Goal: Feedback & Contribution: Submit feedback/report problem

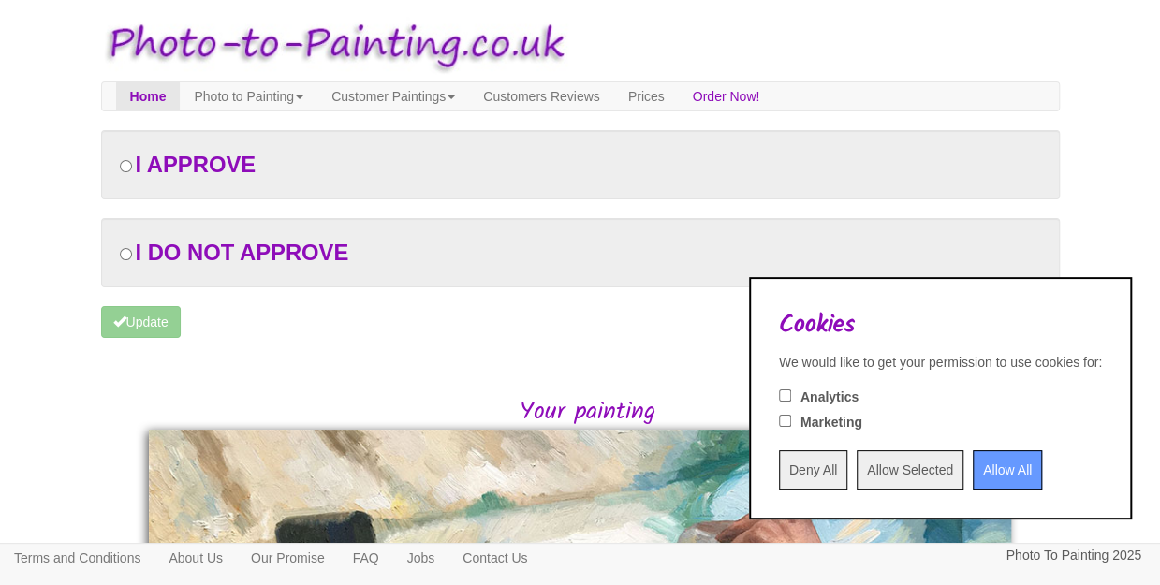
click at [984, 479] on input "Allow All" at bounding box center [1007, 469] width 69 height 39
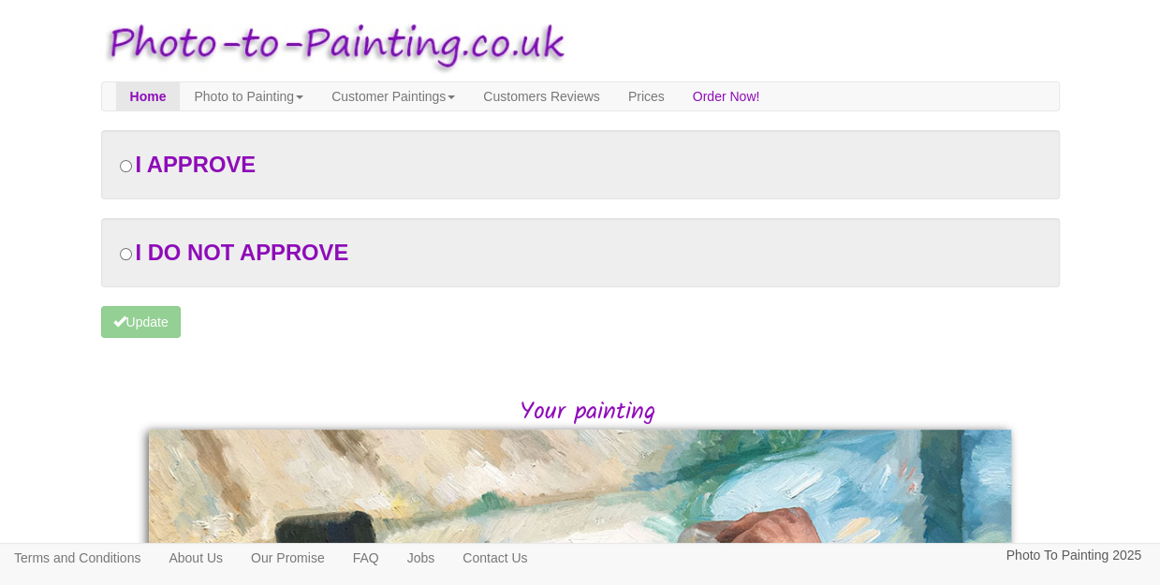
click at [189, 260] on span "I DO NOT APPROVE" at bounding box center [242, 252] width 214 height 25
radio input "true"
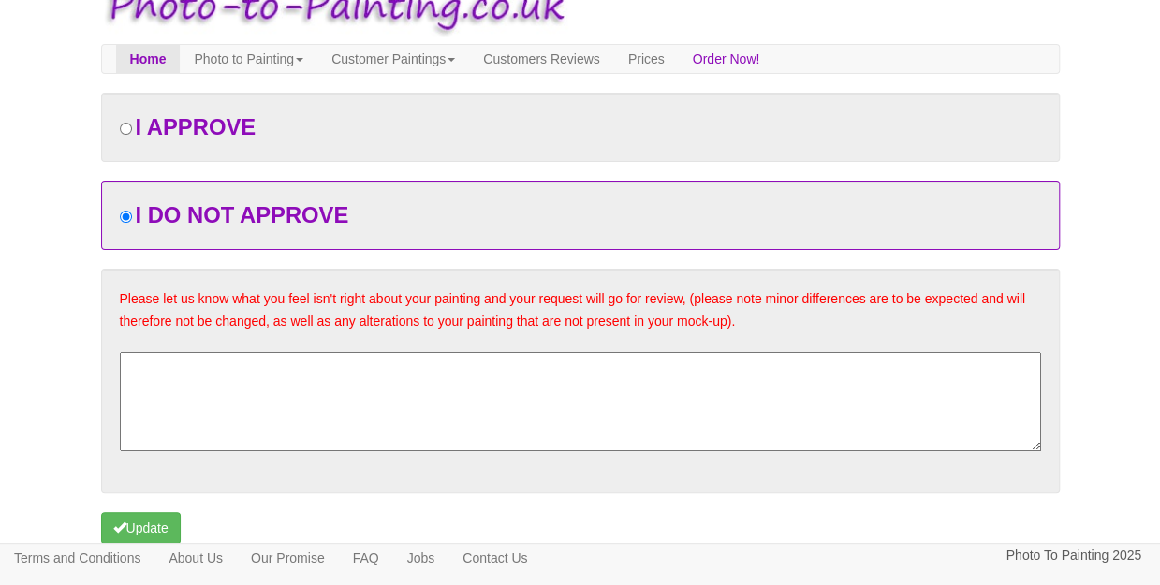
scroll to position [36, 0]
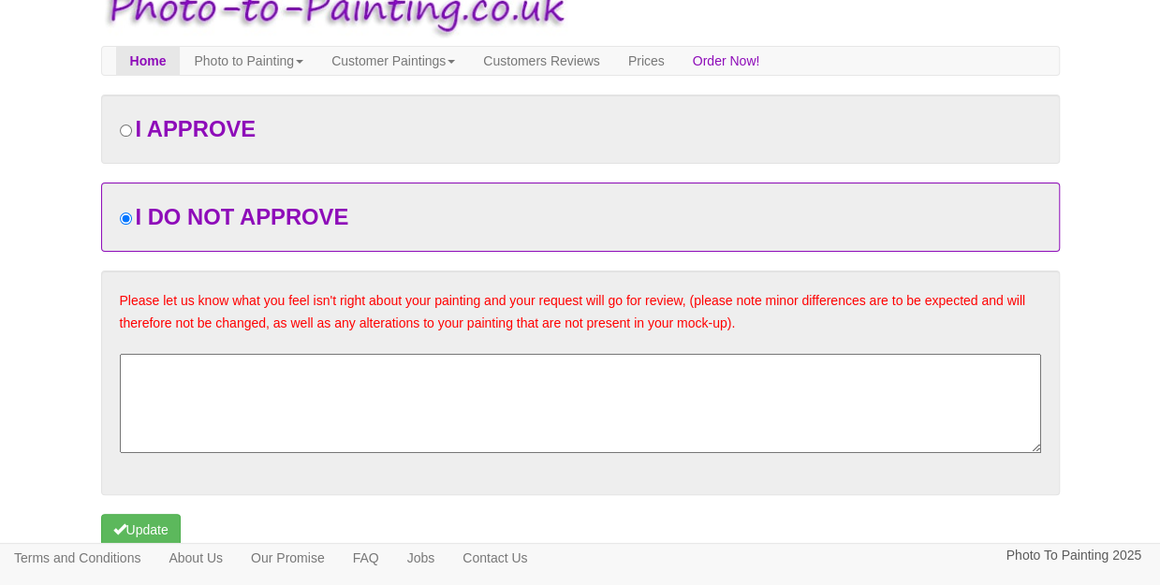
click at [410, 359] on textarea at bounding box center [580, 403] width 921 height 99
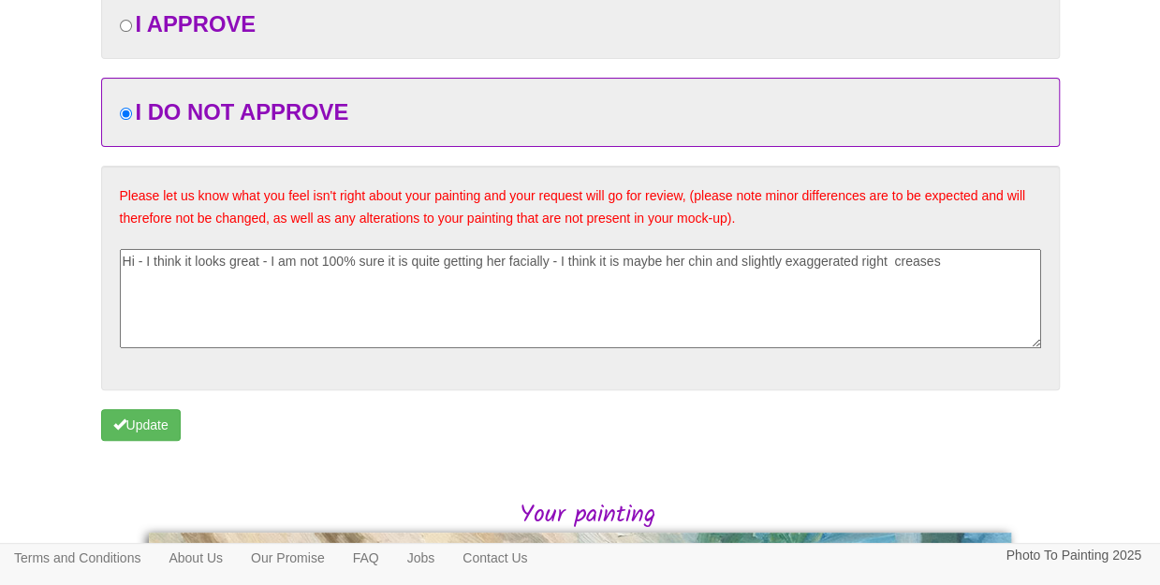
scroll to position [129, 0]
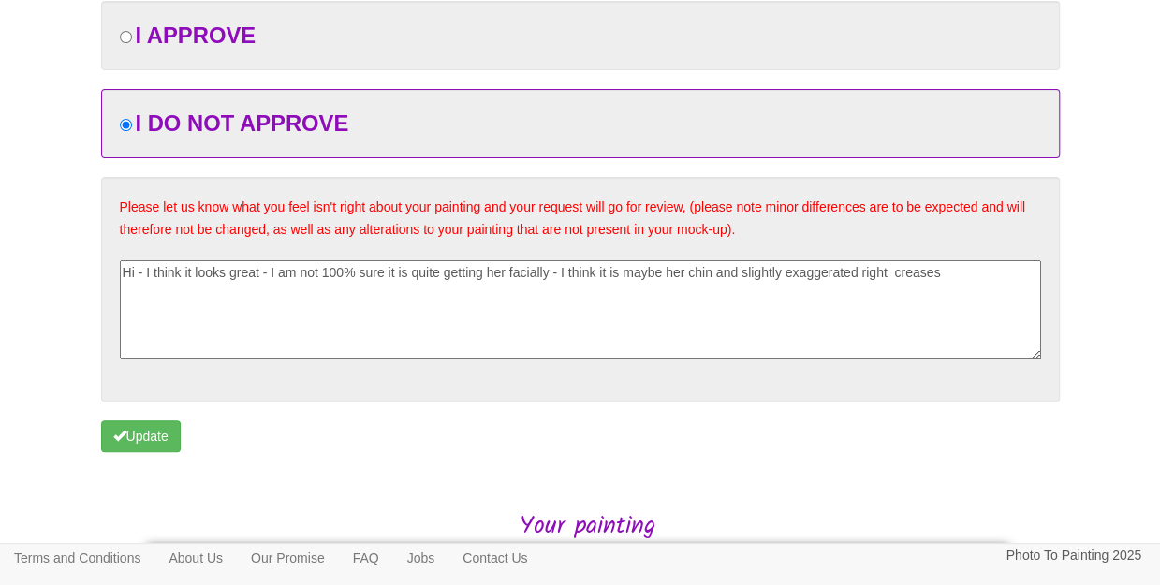
click at [410, 285] on textarea "Hi - I think it looks great - I am not 100% sure it is quite getting her facial…" at bounding box center [580, 309] width 921 height 99
click at [468, 289] on textarea "Hi - I think it looks great - I am not 100% sure it is quite getting her facial…" at bounding box center [580, 309] width 921 height 99
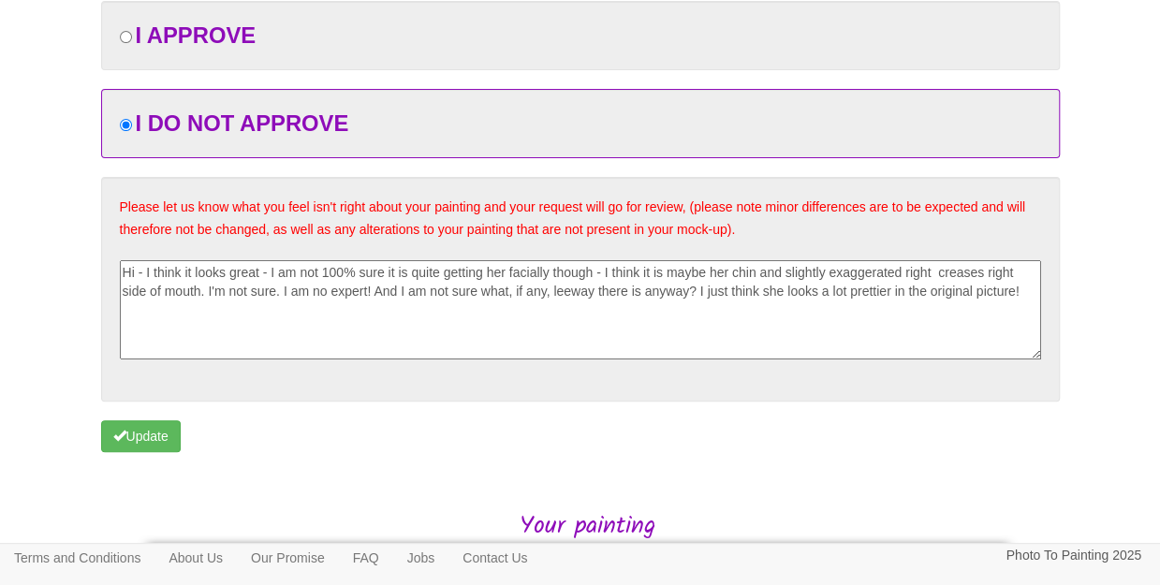
click at [430, 289] on textarea "Hi - I think it looks great - I am not 100% sure it is quite getting her facial…" at bounding box center [580, 309] width 921 height 99
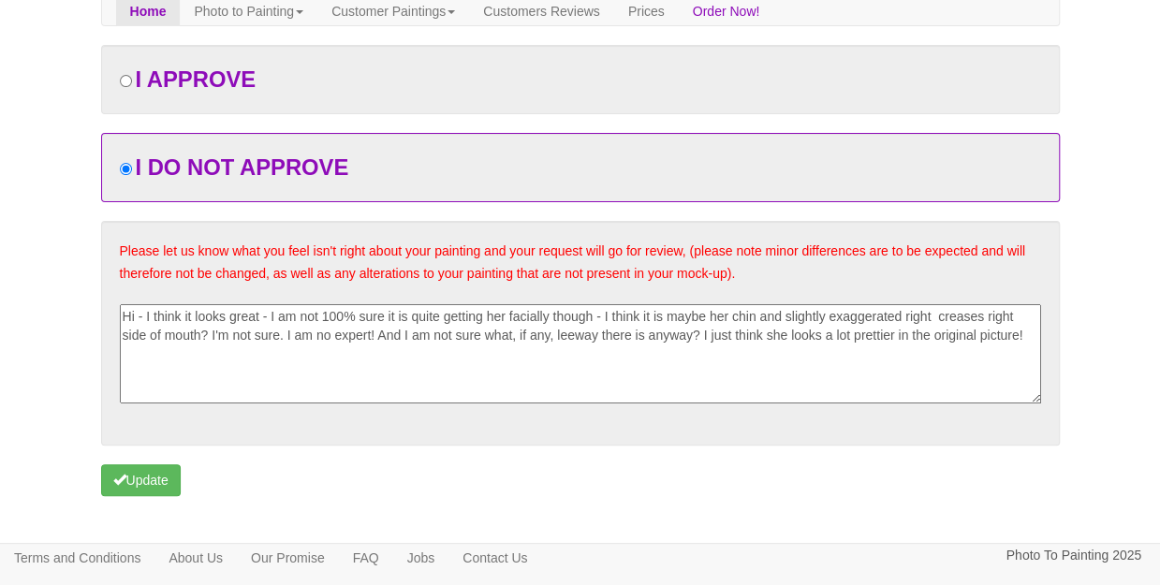
scroll to position [187, 0]
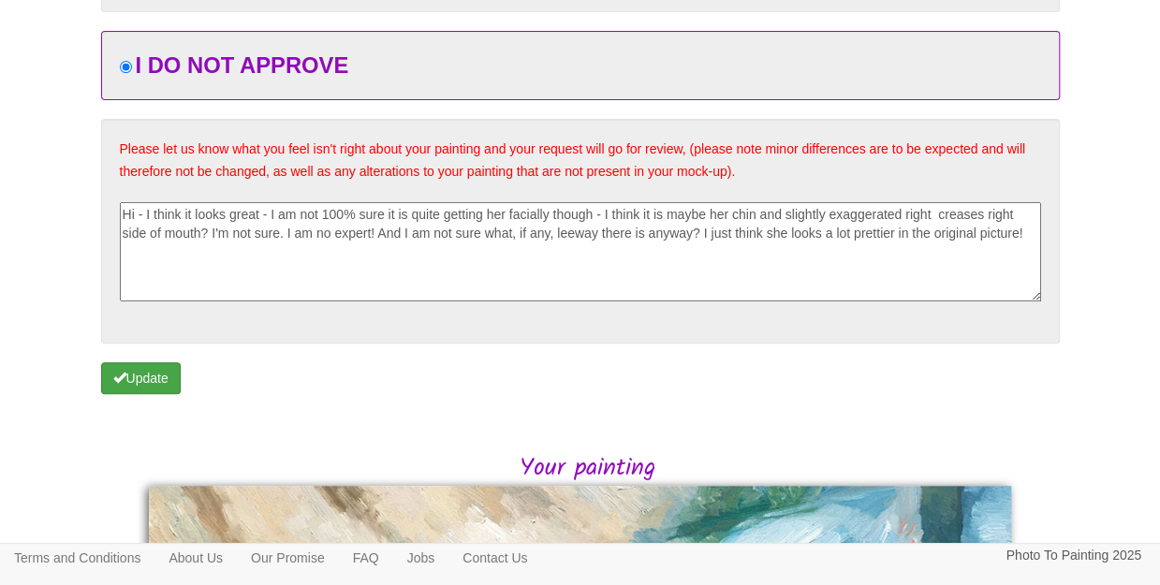
type textarea "Hi - I think it looks great - I am not 100% sure it is quite getting her facial…"
click at [154, 374] on button "Update" at bounding box center [141, 378] width 80 height 32
